Goal: Use online tool/utility: Use online tool/utility

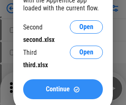
click at [63, 89] on span "Continue" at bounding box center [58, 89] width 24 height 7
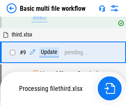
scroll to position [228, 0]
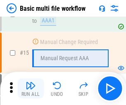
click at [31, 88] on img "button" at bounding box center [31, 85] width 10 height 10
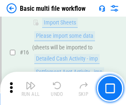
scroll to position [550, 0]
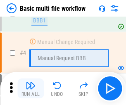
click at [31, 88] on img "button" at bounding box center [31, 85] width 10 height 10
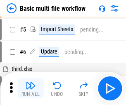
click at [31, 88] on img "button" at bounding box center [31, 85] width 10 height 10
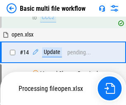
scroll to position [432, 0]
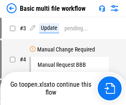
scroll to position [88, 0]
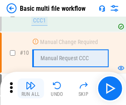
click at [31, 88] on img "button" at bounding box center [31, 85] width 10 height 10
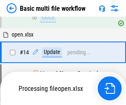
scroll to position [432, 0]
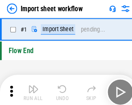
click at [31, 88] on img "button" at bounding box center [32, 85] width 10 height 10
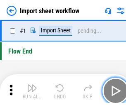
scroll to position [3, 0]
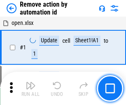
scroll to position [31, 0]
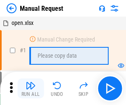
click at [31, 88] on img "button" at bounding box center [31, 85] width 10 height 10
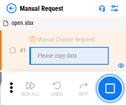
scroll to position [28, 0]
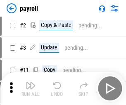
click at [31, 88] on img "button" at bounding box center [31, 85] width 10 height 10
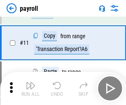
scroll to position [60, 0]
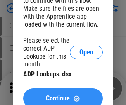
click at [63, 95] on span "Continue" at bounding box center [58, 98] width 24 height 7
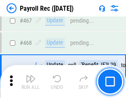
scroll to position [4406, 0]
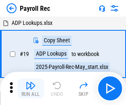
click at [31, 88] on img "button" at bounding box center [31, 85] width 10 height 10
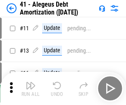
click at [31, 88] on img "button" at bounding box center [31, 85] width 10 height 10
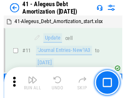
scroll to position [102, 0]
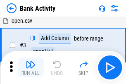
click at [31, 67] on img "button" at bounding box center [31, 65] width 10 height 10
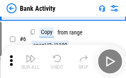
scroll to position [44, 0]
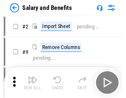
scroll to position [11, 0]
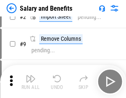
click at [31, 82] on img "button" at bounding box center [31, 79] width 10 height 10
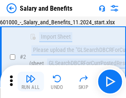
click at [31, 82] on img "button" at bounding box center [31, 79] width 10 height 10
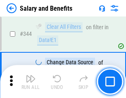
scroll to position [3871, 0]
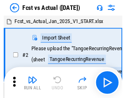
scroll to position [11, 0]
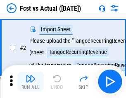
click at [31, 82] on img "button" at bounding box center [31, 79] width 10 height 10
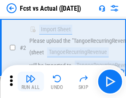
click at [31, 82] on img "button" at bounding box center [31, 79] width 10 height 10
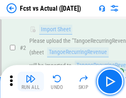
scroll to position [77, 0]
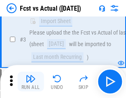
click at [31, 82] on img "button" at bounding box center [31, 79] width 10 height 10
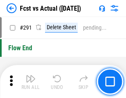
scroll to position [3913, 0]
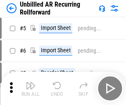
click at [31, 82] on img "button" at bounding box center [31, 85] width 10 height 10
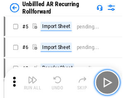
scroll to position [18, 0]
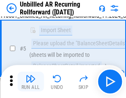
click at [31, 82] on img "button" at bounding box center [31, 79] width 10 height 10
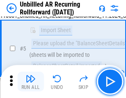
scroll to position [78, 0]
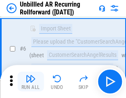
click at [31, 82] on img "button" at bounding box center [31, 79] width 10 height 10
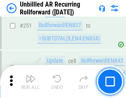
scroll to position [2808, 0]
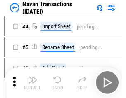
scroll to position [13, 0]
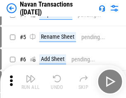
click at [31, 82] on img "button" at bounding box center [31, 79] width 10 height 10
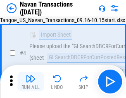
click at [31, 82] on img "button" at bounding box center [31, 79] width 10 height 10
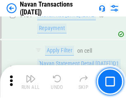
scroll to position [2681, 0]
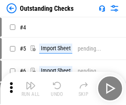
click at [31, 82] on img "button" at bounding box center [31, 85] width 10 height 10
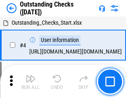
scroll to position [35, 0]
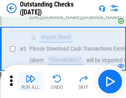
click at [31, 82] on img "button" at bounding box center [31, 79] width 10 height 10
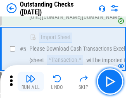
scroll to position [86, 0]
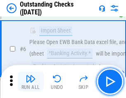
click at [31, 82] on img "button" at bounding box center [31, 79] width 10 height 10
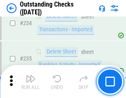
scroll to position [2511, 0]
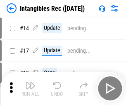
click at [31, 88] on img "button" at bounding box center [31, 85] width 10 height 10
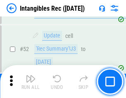
scroll to position [322, 0]
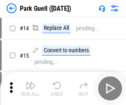
click at [31, 82] on img "button" at bounding box center [31, 85] width 10 height 10
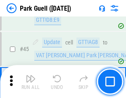
scroll to position [1034, 0]
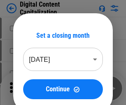
click at [31, 82] on img "button" at bounding box center [31, 85] width 10 height 10
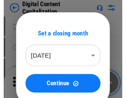
scroll to position [18, 0]
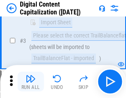
click at [31, 82] on img "button" at bounding box center [31, 79] width 10 height 10
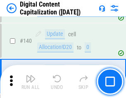
scroll to position [871, 0]
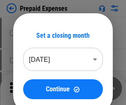
click at [31, 82] on img "button" at bounding box center [31, 85] width 10 height 10
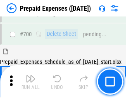
scroll to position [2225, 0]
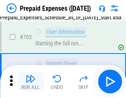
click at [31, 82] on img "button" at bounding box center [31, 79] width 10 height 10
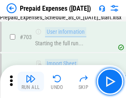
scroll to position [2273, 0]
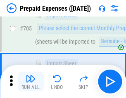
click at [31, 82] on img "button" at bounding box center [31, 79] width 10 height 10
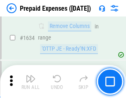
scroll to position [8050, 0]
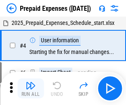
click at [31, 88] on img "button" at bounding box center [31, 85] width 10 height 10
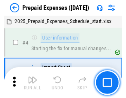
scroll to position [36, 0]
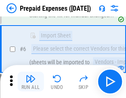
click at [31, 82] on img "button" at bounding box center [31, 79] width 10 height 10
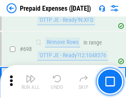
scroll to position [2879, 0]
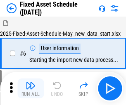
click at [31, 88] on img "button" at bounding box center [31, 85] width 10 height 10
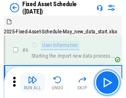
scroll to position [45, 0]
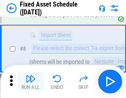
click at [31, 82] on img "button" at bounding box center [31, 79] width 10 height 10
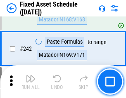
scroll to position [2561, 0]
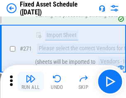
click at [31, 82] on img "button" at bounding box center [31, 79] width 10 height 10
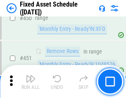
scroll to position [3696, 0]
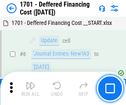
scroll to position [99, 0]
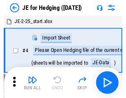
scroll to position [1, 0]
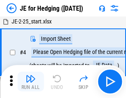
click at [31, 82] on img "button" at bounding box center [31, 79] width 10 height 10
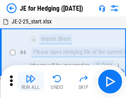
click at [31, 82] on img "button" at bounding box center [31, 79] width 10 height 10
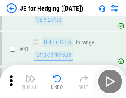
scroll to position [535, 0]
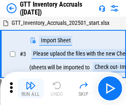
click at [31, 82] on img "button" at bounding box center [31, 85] width 10 height 10
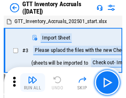
scroll to position [1, 0]
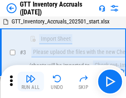
click at [31, 82] on img "button" at bounding box center [31, 79] width 10 height 10
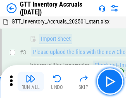
scroll to position [53, 0]
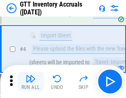
click at [31, 82] on img "button" at bounding box center [31, 79] width 10 height 10
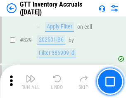
scroll to position [6276, 0]
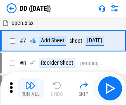
click at [31, 88] on img "button" at bounding box center [31, 85] width 10 height 10
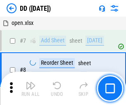
scroll to position [80, 0]
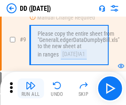
click at [31, 88] on img "button" at bounding box center [31, 85] width 10 height 10
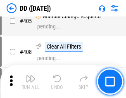
scroll to position [3699, 0]
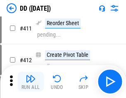
click at [31, 82] on img "button" at bounding box center [31, 79] width 10 height 10
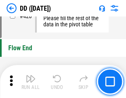
scroll to position [3957, 0]
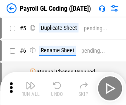
click at [31, 88] on img "button" at bounding box center [31, 85] width 10 height 10
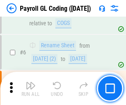
scroll to position [99, 0]
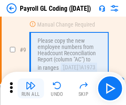
click at [31, 88] on img "button" at bounding box center [31, 85] width 10 height 10
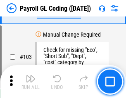
scroll to position [1940, 0]
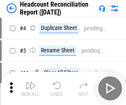
click at [31, 88] on img "button" at bounding box center [31, 85] width 10 height 10
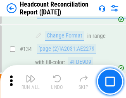
scroll to position [994, 0]
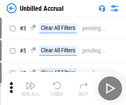
click at [31, 88] on img "button" at bounding box center [31, 85] width 10 height 10
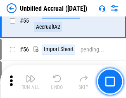
scroll to position [863, 0]
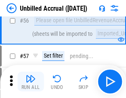
click at [31, 82] on img "button" at bounding box center [31, 79] width 10 height 10
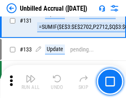
scroll to position [2463, 0]
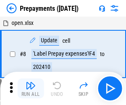
click at [31, 88] on img "button" at bounding box center [31, 85] width 10 height 10
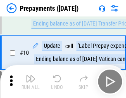
scroll to position [52, 0]
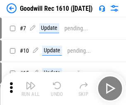
click at [31, 88] on img "button" at bounding box center [31, 85] width 10 height 10
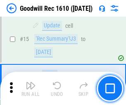
scroll to position [141, 0]
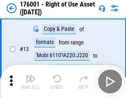
scroll to position [53, 0]
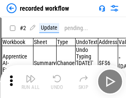
click at [31, 82] on img "button" at bounding box center [31, 79] width 10 height 10
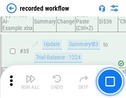
scroll to position [2584, 0]
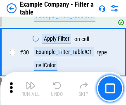
scroll to position [757, 0]
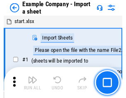
scroll to position [13, 0]
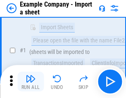
click at [31, 82] on img "button" at bounding box center [31, 79] width 10 height 10
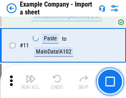
scroll to position [183, 0]
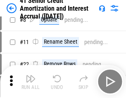
click at [31, 82] on img "button" at bounding box center [31, 79] width 10 height 10
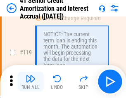
click at [31, 82] on img "button" at bounding box center [31, 79] width 10 height 10
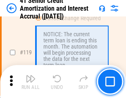
scroll to position [780, 0]
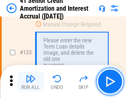
click at [31, 82] on img "button" at bounding box center [31, 79] width 10 height 10
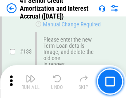
scroll to position [864, 0]
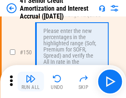
click at [31, 82] on img "button" at bounding box center [31, 79] width 10 height 10
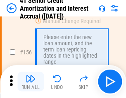
click at [31, 82] on img "button" at bounding box center [31, 79] width 10 height 10
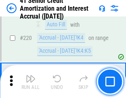
scroll to position [1852, 0]
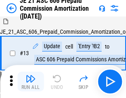
click at [31, 82] on img "button" at bounding box center [31, 79] width 10 height 10
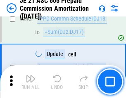
scroll to position [1521, 0]
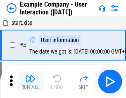
click at [31, 82] on img "button" at bounding box center [31, 79] width 10 height 10
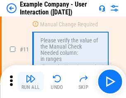
click at [31, 82] on img "button" at bounding box center [31, 79] width 10 height 10
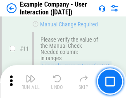
scroll to position [179, 0]
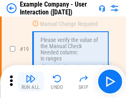
click at [31, 82] on img "button" at bounding box center [31, 79] width 10 height 10
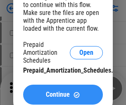
click at [63, 94] on span "Continue" at bounding box center [58, 94] width 24 height 7
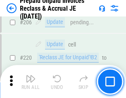
scroll to position [1072, 0]
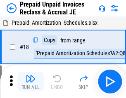
click at [31, 82] on img "button" at bounding box center [31, 79] width 10 height 10
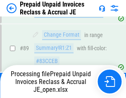
scroll to position [555, 0]
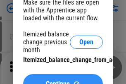
click at [63, 81] on span "Continue" at bounding box center [58, 84] width 24 height 7
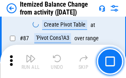
scroll to position [808, 0]
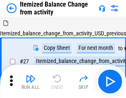
scroll to position [13, 0]
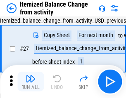
click at [31, 82] on img "button" at bounding box center [31, 79] width 10 height 10
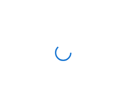
scroll to position [4, 0]
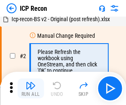
click at [31, 88] on img "button" at bounding box center [31, 85] width 10 height 10
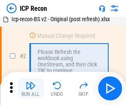
click at [31, 88] on img "button" at bounding box center [31, 85] width 10 height 10
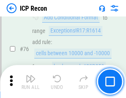
scroll to position [743, 0]
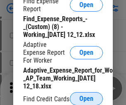
click at [86, 98] on span "Open" at bounding box center [86, 98] width 14 height 7
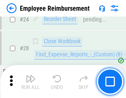
scroll to position [387, 0]
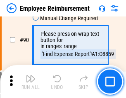
click at [31, 82] on img "button" at bounding box center [31, 79] width 10 height 10
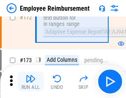
click at [31, 82] on img "button" at bounding box center [31, 79] width 10 height 10
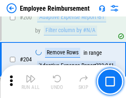
scroll to position [2092, 0]
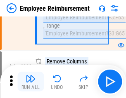
click at [31, 82] on img "button" at bounding box center [31, 79] width 10 height 10
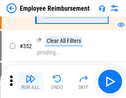
click at [31, 82] on img "button" at bounding box center [31, 79] width 10 height 10
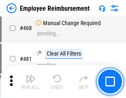
scroll to position [5055, 0]
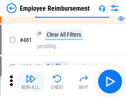
click at [31, 82] on img "button" at bounding box center [31, 79] width 10 height 10
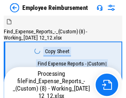
scroll to position [28, 0]
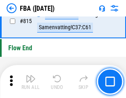
scroll to position [7401, 0]
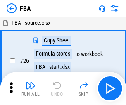
scroll to position [8, 0]
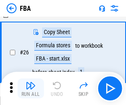
click at [31, 88] on img "button" at bounding box center [31, 85] width 10 height 10
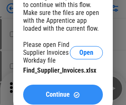
click at [63, 94] on span "Continue" at bounding box center [58, 94] width 24 height 7
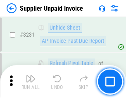
scroll to position [20136, 0]
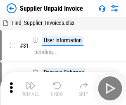
scroll to position [27, 0]
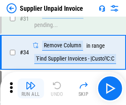
click at [31, 88] on img "button" at bounding box center [31, 85] width 10 height 10
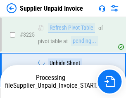
scroll to position [20072, 0]
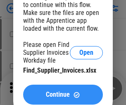
click at [63, 94] on span "Continue" at bounding box center [58, 94] width 24 height 7
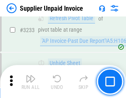
scroll to position [20136, 0]
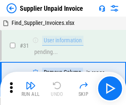
scroll to position [27, 0]
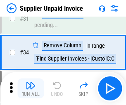
click at [31, 88] on img "button" at bounding box center [31, 85] width 10 height 10
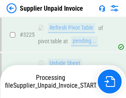
scroll to position [20036, 0]
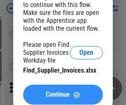
click at [63, 94] on span "Continue" at bounding box center [58, 94] width 24 height 7
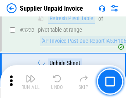
scroll to position [20136, 0]
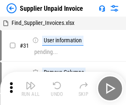
scroll to position [27, 0]
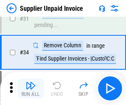
click at [31, 88] on img "button" at bounding box center [31, 85] width 10 height 10
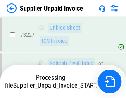
scroll to position [20107, 0]
